Goal: Transaction & Acquisition: Purchase product/service

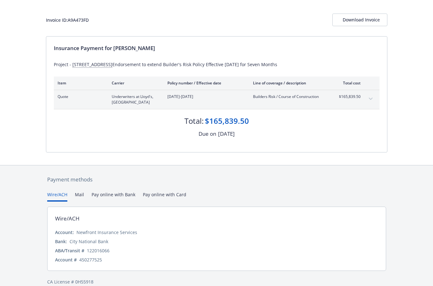
scroll to position [44, 0]
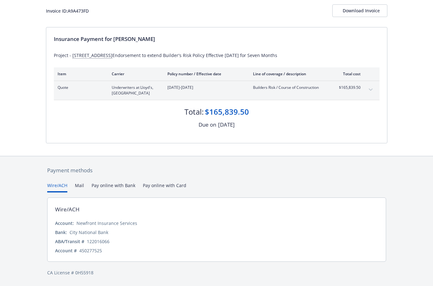
click at [100, 186] on button "Pay online with Bank" at bounding box center [114, 187] width 44 height 10
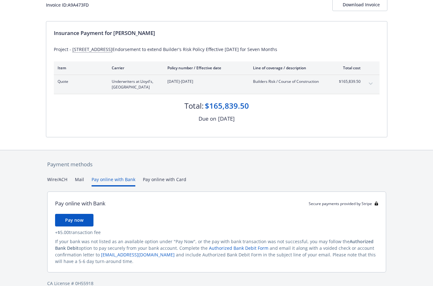
scroll to position [32, 0]
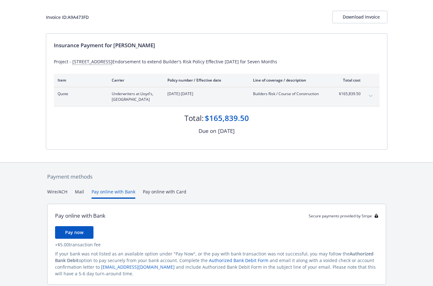
click at [158, 187] on div "Payment methods Wire/ACH Mail Pay online with Bank Pay online with Card Pay onl…" at bounding box center [217, 236] width 342 height 147
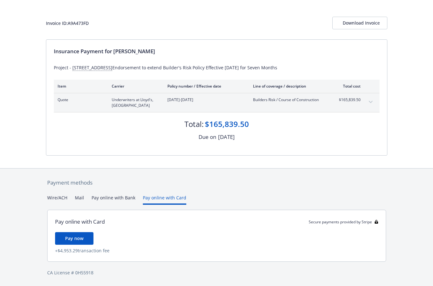
click at [79, 197] on button "Mail" at bounding box center [79, 199] width 9 height 10
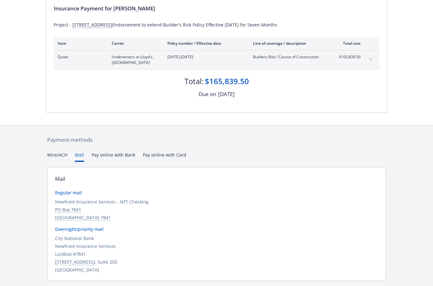
scroll to position [36, 0]
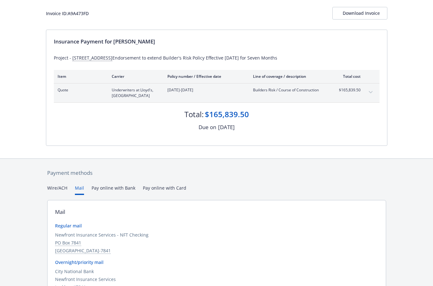
click at [129, 159] on div "Secure payments provided by Stripe Invoice ID: A9A473FD Download Invoice Insura…" at bounding box center [216, 151] width 433 height 374
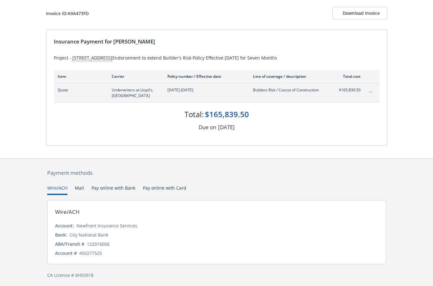
scroll to position [0, 0]
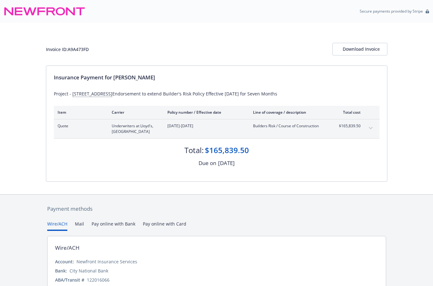
drag, startPoint x: 53, startPoint y: 197, endPoint x: 53, endPoint y: 172, distance: 25.2
click at [53, 172] on div "Secure payments provided by Stripe Invoice ID: A9A473FD Download Invoice Insura…" at bounding box center [216, 162] width 433 height 324
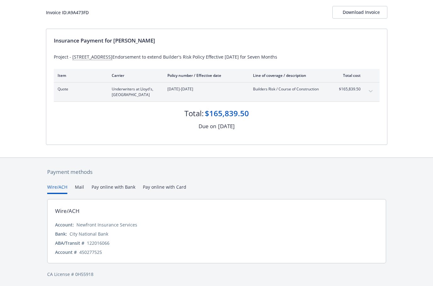
scroll to position [44, 0]
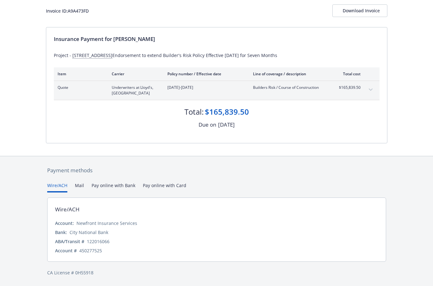
click at [108, 189] on button "Pay online with Bank" at bounding box center [114, 187] width 44 height 10
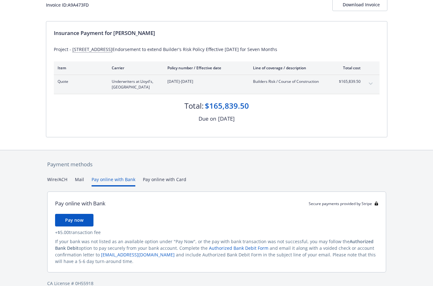
scroll to position [52, 0]
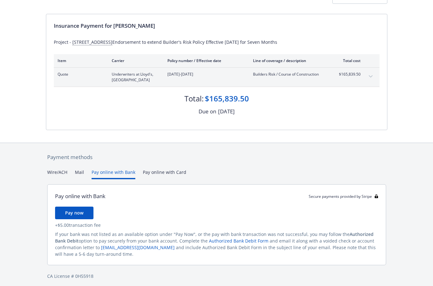
click at [88, 216] on button "Pay now" at bounding box center [74, 213] width 38 height 13
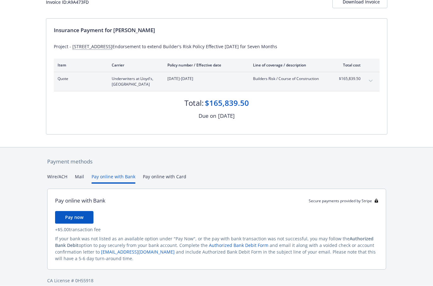
scroll to position [0, 0]
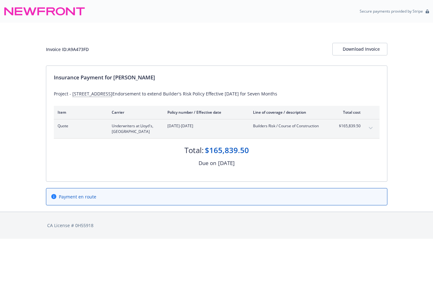
click at [178, 197] on div "Payment en route" at bounding box center [216, 196] width 341 height 17
click at [74, 200] on span "Payment en route" at bounding box center [77, 196] width 37 height 7
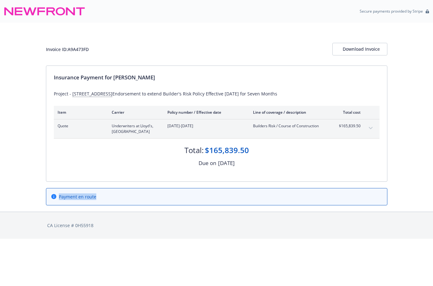
click at [74, 200] on span "Payment en route" at bounding box center [77, 196] width 37 height 7
click at [99, 193] on div "Payment en route" at bounding box center [217, 197] width 342 height 30
